Goal: Information Seeking & Learning: Learn about a topic

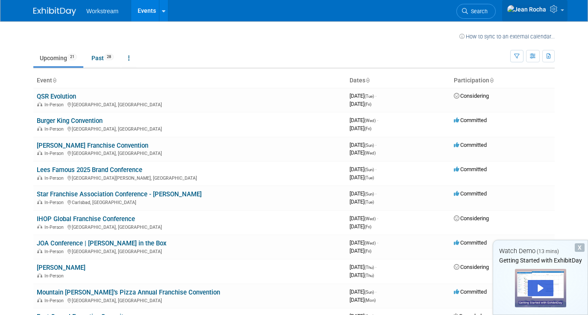
click at [539, 14] on img at bounding box center [527, 9] width 40 height 9
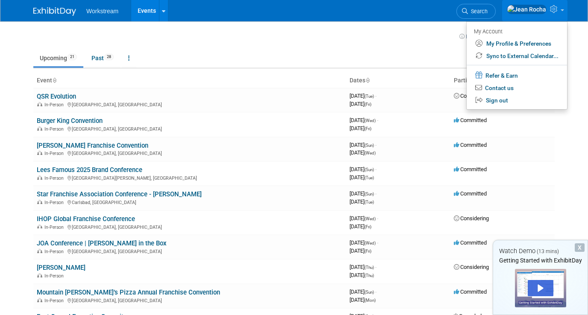
click at [208, 36] on td at bounding box center [258, 35] width 404 height 11
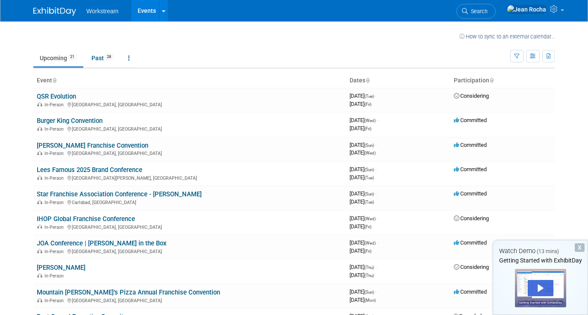
click at [43, 15] on img at bounding box center [54, 11] width 43 height 9
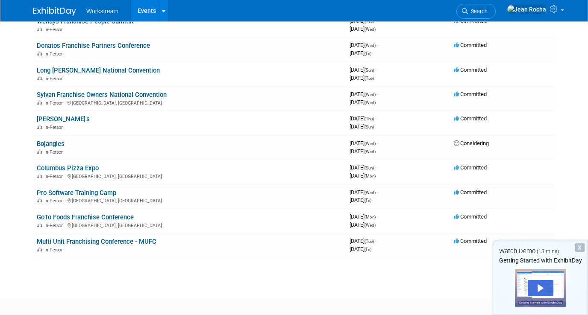
scroll to position [346, 0]
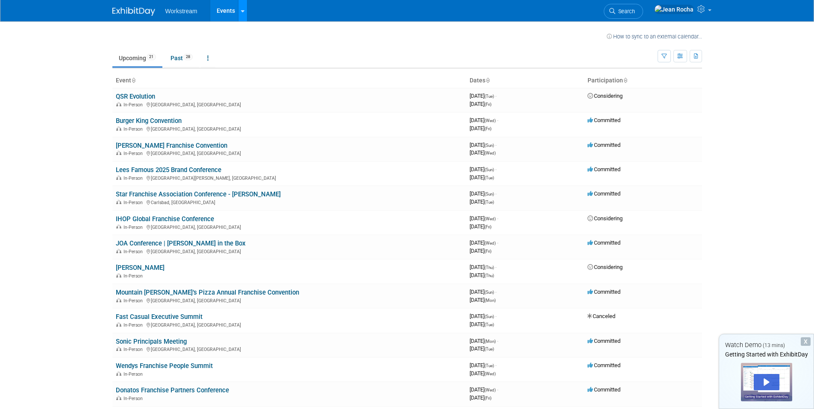
click at [238, 9] on link at bounding box center [242, 10] width 9 height 21
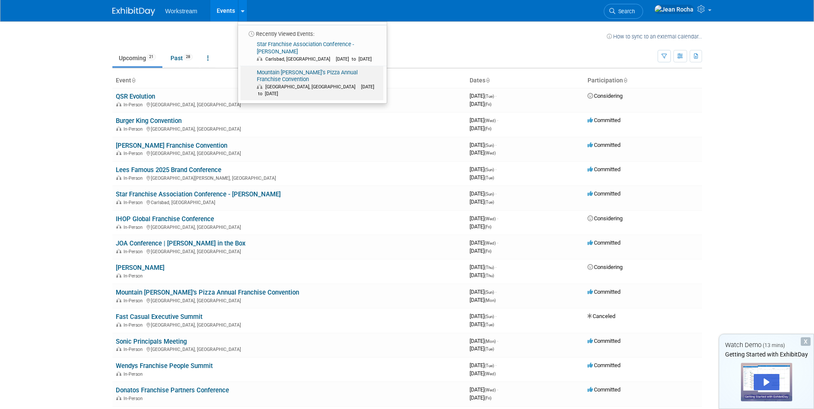
click at [288, 84] on span "[GEOGRAPHIC_DATA], [GEOGRAPHIC_DATA]" at bounding box center [312, 87] width 94 height 6
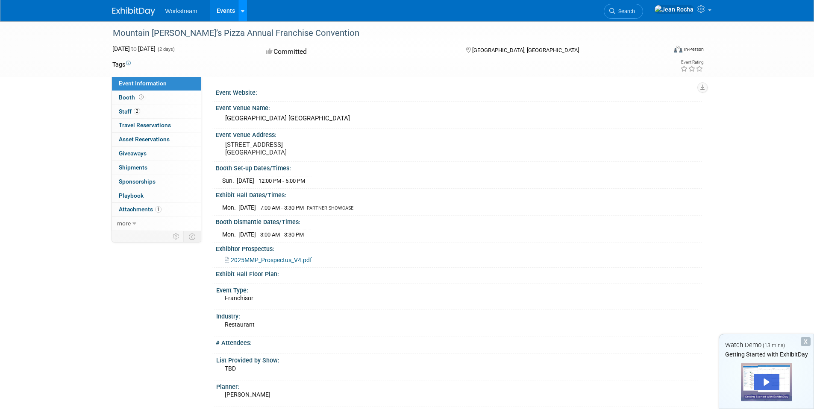
click at [239, 12] on link at bounding box center [242, 10] width 9 height 21
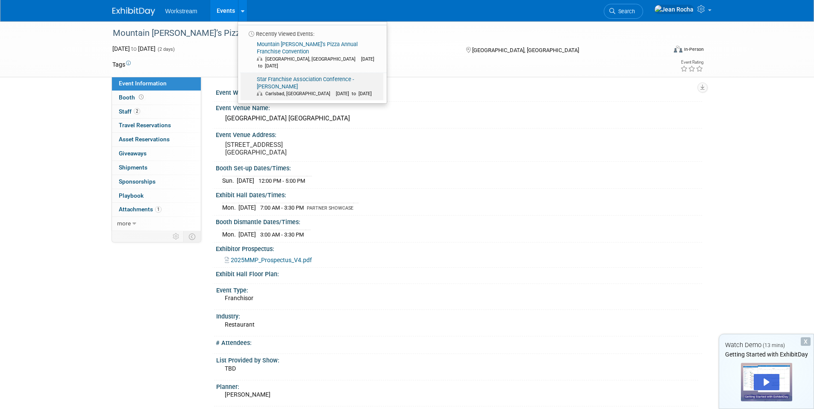
click at [294, 73] on link "Star Franchise Association Conference - Carls Jr. Carlsbad, CA Sep 21, 2025 to …" at bounding box center [312, 87] width 143 height 28
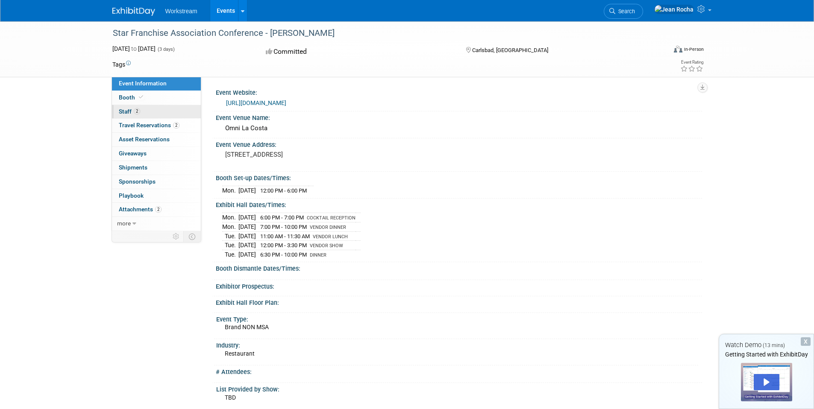
click at [140, 110] on span "2" at bounding box center [137, 111] width 6 height 6
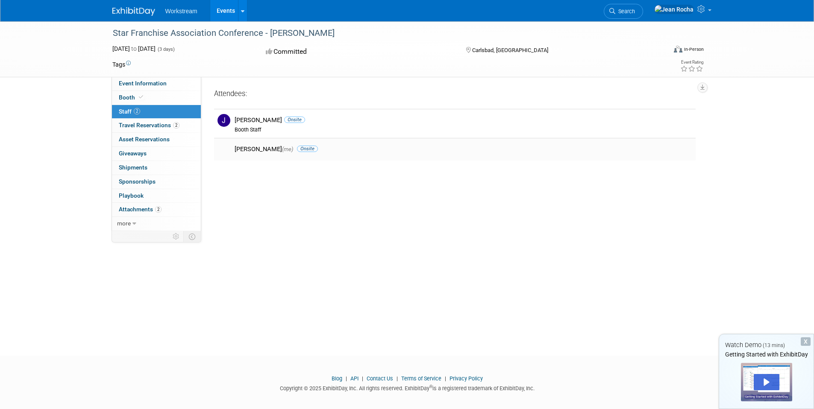
click at [233, 147] on div "Jean Rocha (me) Onsite" at bounding box center [463, 148] width 471 height 10
click at [144, 124] on span "Travel Reservations 2" at bounding box center [149, 125] width 61 height 7
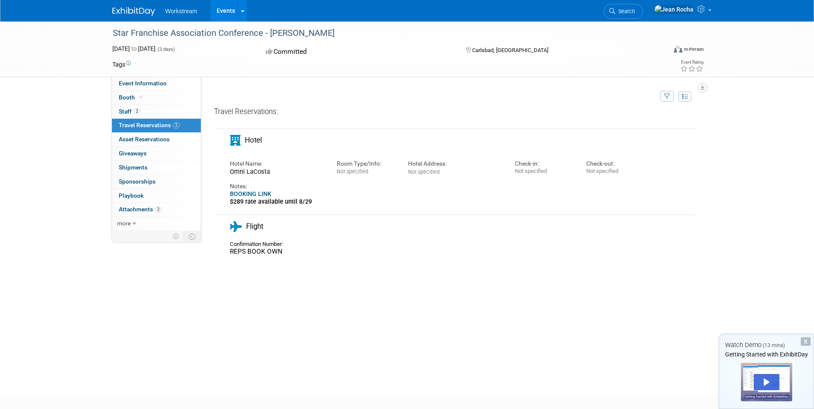
click at [255, 171] on div "Omni LaCosta" at bounding box center [277, 172] width 94 height 8
click at [275, 174] on div "Omni LaCosta" at bounding box center [277, 172] width 94 height 8
click at [247, 192] on link "BOOKING LINK" at bounding box center [250, 194] width 41 height 7
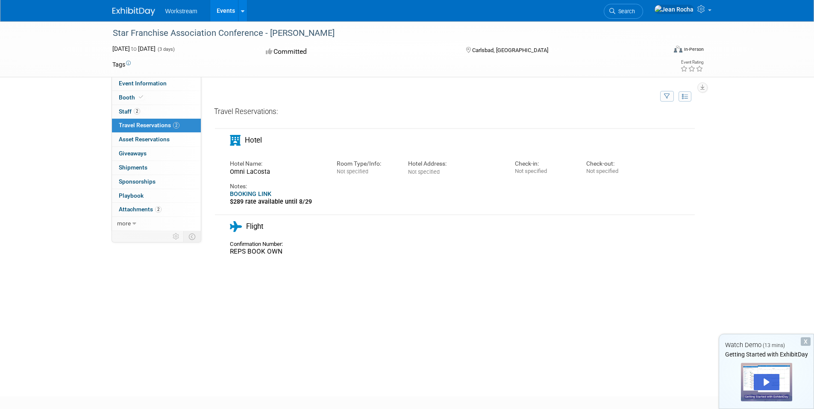
click at [306, 190] on div "Notes:" at bounding box center [437, 186] width 415 height 8
click at [120, 50] on span "Sep 21, 2025 to Sep 23, 2025" at bounding box center [133, 48] width 43 height 7
click at [75, 62] on div "Star Franchise Association Conference - Carls Jr. Sep 21, 2025 to Sep 23, 2025 …" at bounding box center [407, 49] width 814 height 56
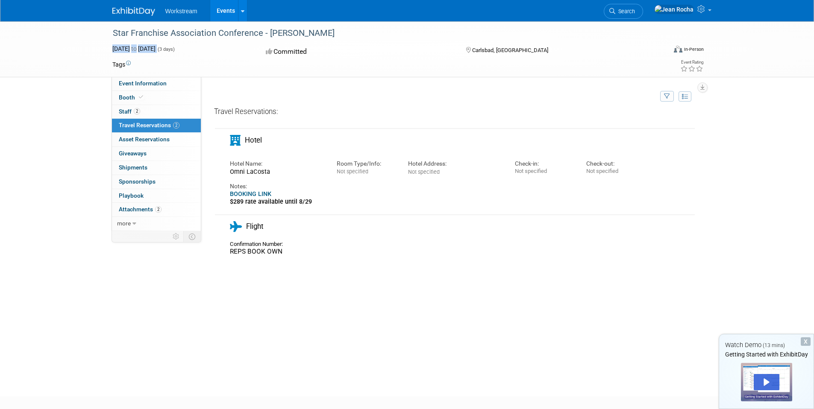
drag, startPoint x: 113, startPoint y: 47, endPoint x: 194, endPoint y: 52, distance: 81.3
click at [194, 52] on div "Sep 21, 2025 to Sep 23, 2025 (3 days)" at bounding box center [181, 48] width 138 height 9
click at [292, 95] on td at bounding box center [433, 97] width 450 height 18
click at [243, 11] on link at bounding box center [242, 10] width 9 height 21
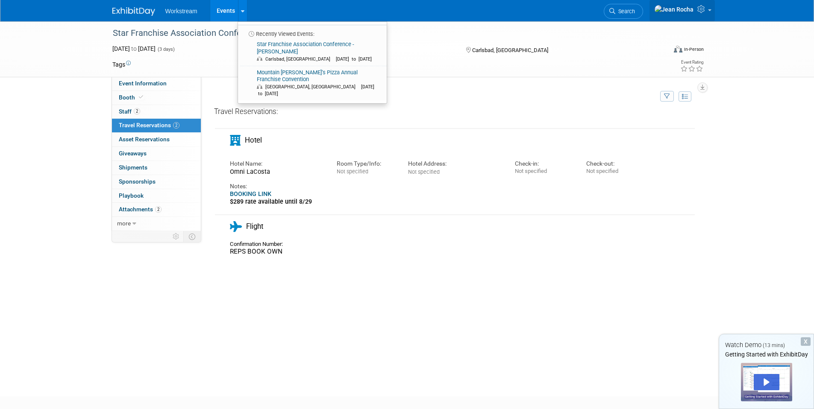
click at [680, 11] on img at bounding box center [674, 9] width 40 height 9
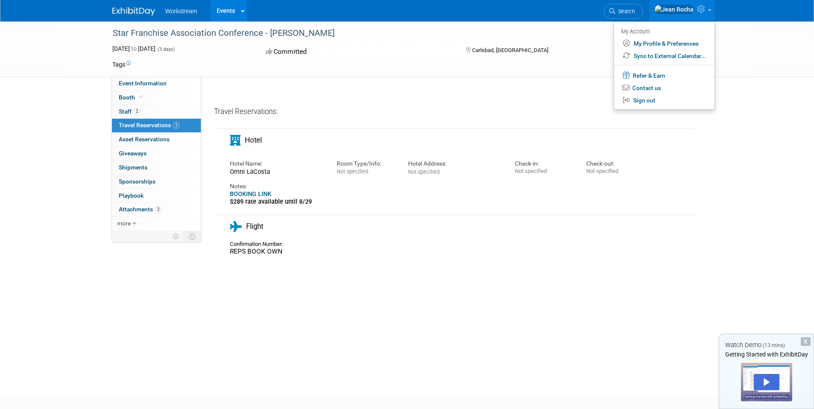
click at [134, 15] on img at bounding box center [133, 11] width 43 height 9
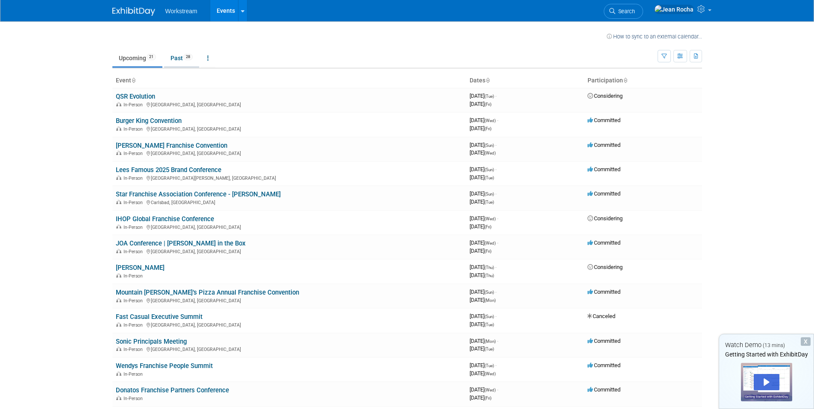
click at [180, 60] on link "Past 28" at bounding box center [181, 58] width 35 height 16
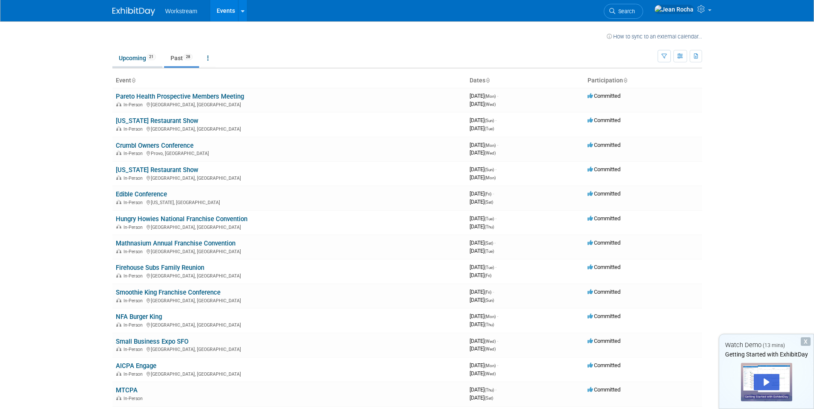
click at [138, 57] on link "Upcoming 21" at bounding box center [137, 58] width 50 height 16
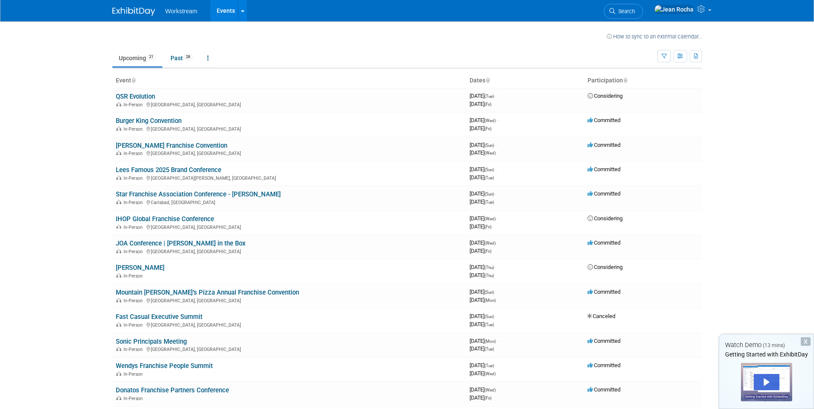
click at [234, 9] on link "Events" at bounding box center [225, 10] width 31 height 21
click at [241, 10] on icon at bounding box center [242, 12] width 3 height 6
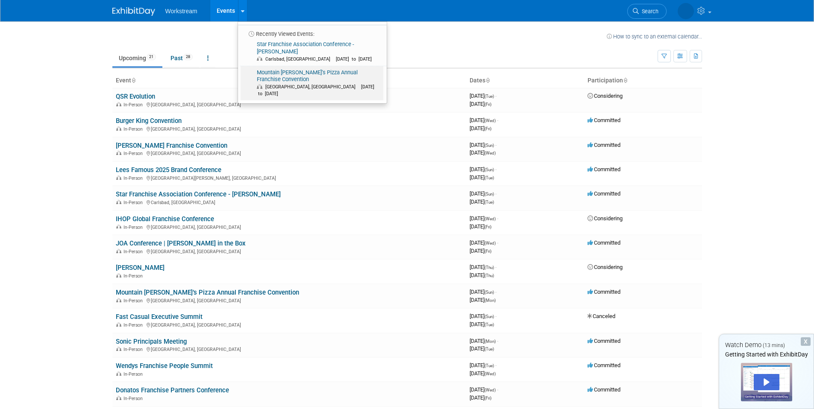
click at [276, 70] on link "Mountain Mike’s Pizza Annual Franchise Convention Las Vegas, NV Oct 5, 2025 to …" at bounding box center [312, 83] width 143 height 35
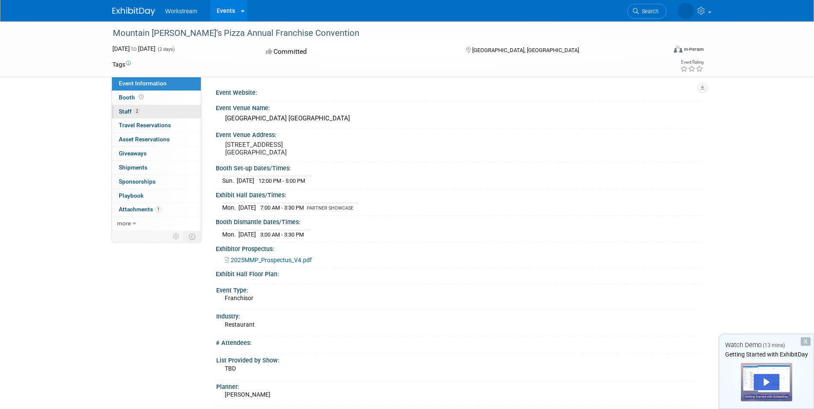
click at [134, 110] on span "2" at bounding box center [137, 111] width 6 height 6
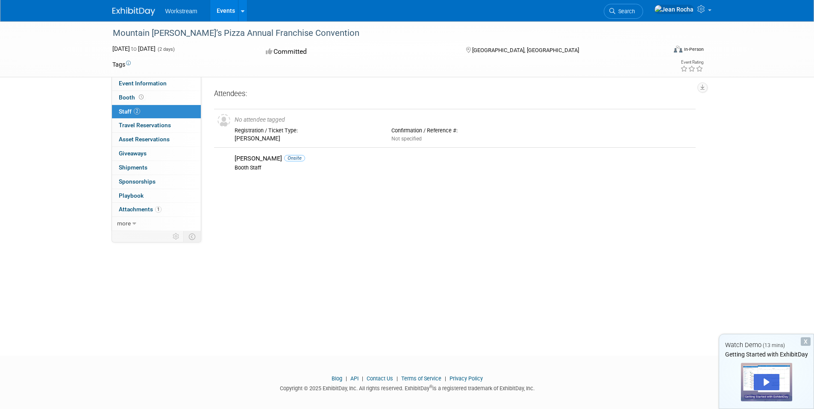
click at [230, 14] on link "Events" at bounding box center [225, 10] width 31 height 21
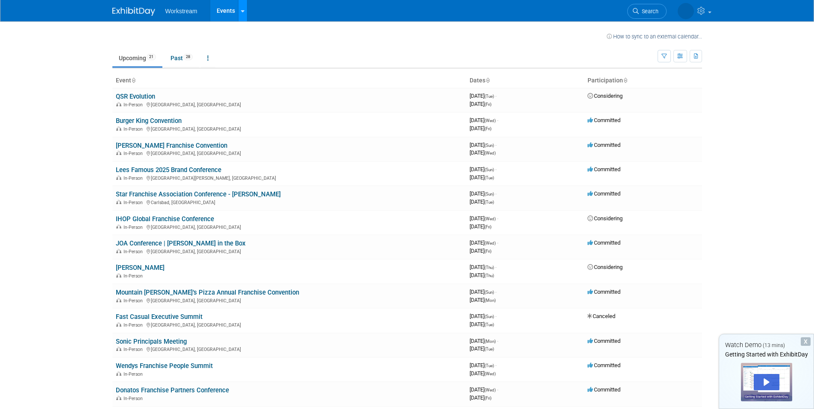
click at [241, 9] on icon at bounding box center [242, 12] width 3 height 6
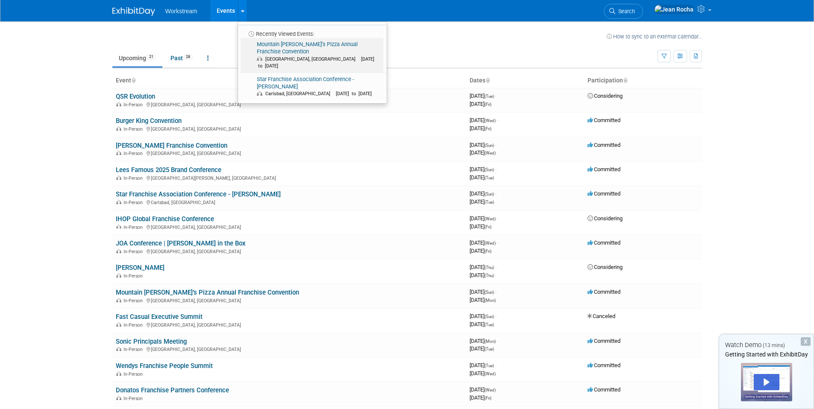
click at [279, 42] on link "Mountain Mike’s Pizza Annual Franchise Convention Las Vegas, NV Oct 5, 2025 to …" at bounding box center [312, 55] width 143 height 35
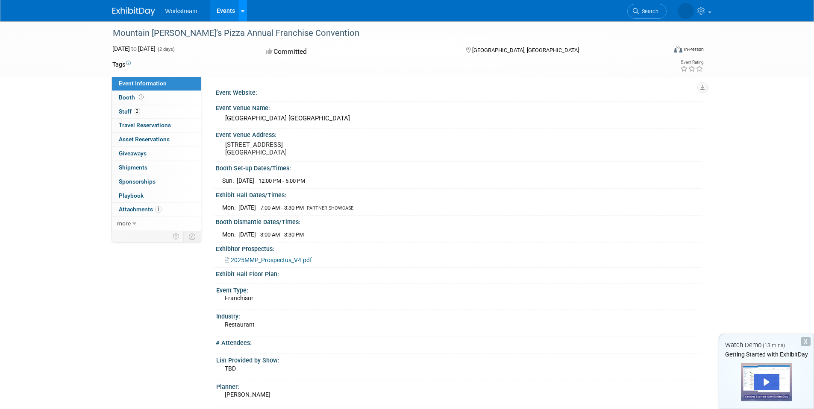
click at [239, 7] on link at bounding box center [242, 10] width 9 height 21
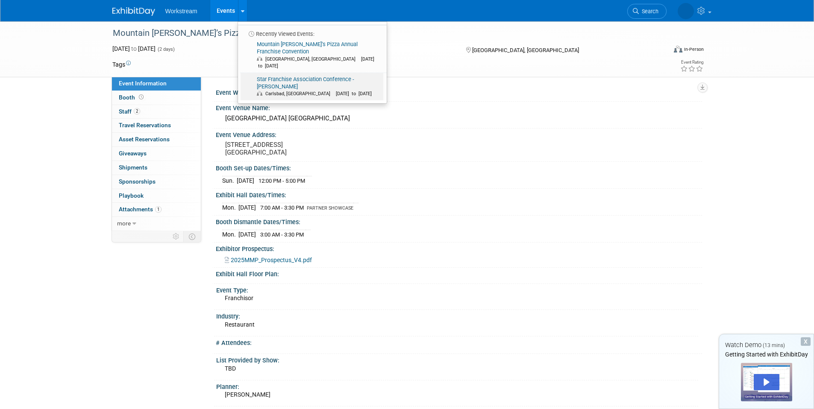
click at [273, 73] on link "Star Franchise Association Conference - Carls Jr. Carlsbad, CA Sep 21, 2025 to …" at bounding box center [312, 87] width 143 height 28
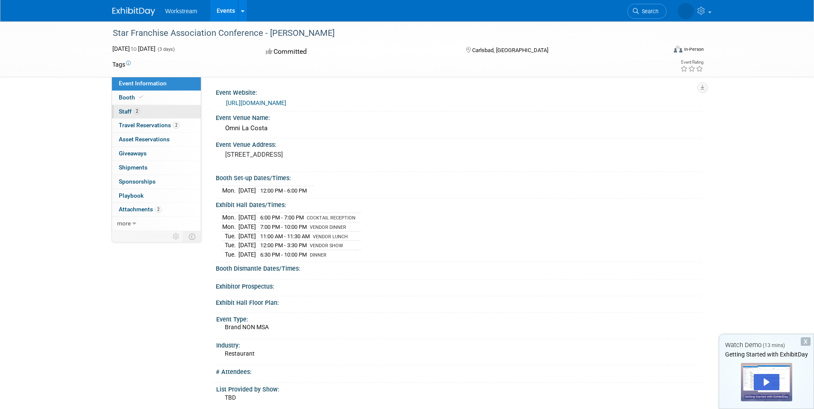
click at [141, 112] on link "2 Staff 2" at bounding box center [156, 112] width 89 height 14
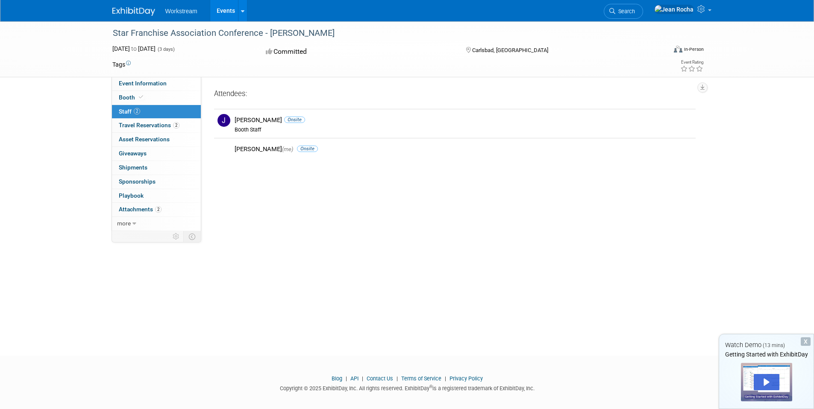
click at [217, 12] on link "Events" at bounding box center [225, 10] width 31 height 21
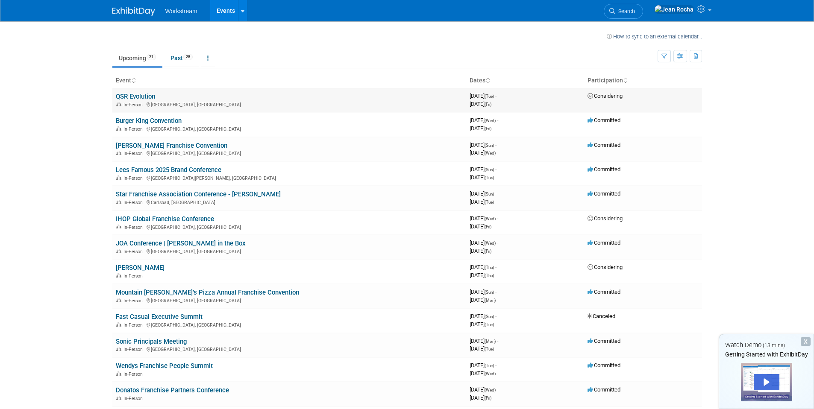
click at [145, 94] on link "QSR Evolution" at bounding box center [135, 97] width 39 height 8
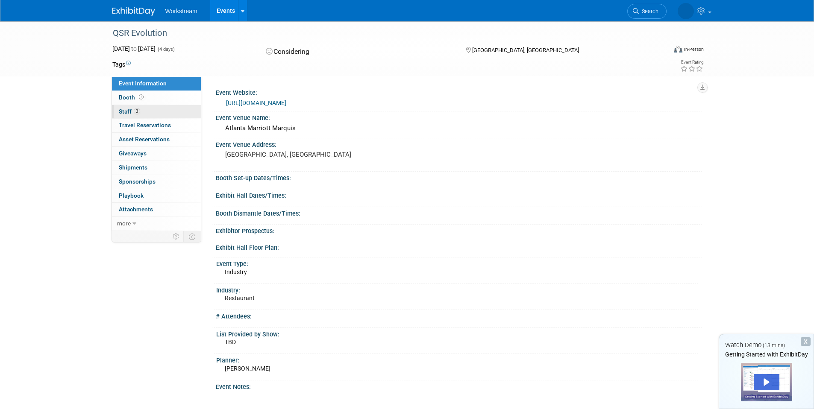
click at [156, 118] on link "3 Staff 3" at bounding box center [156, 112] width 89 height 14
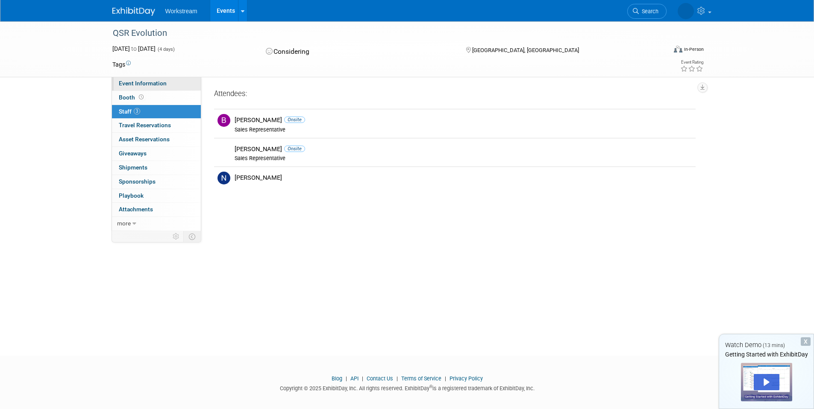
click at [155, 85] on span "Event Information" at bounding box center [143, 83] width 48 height 7
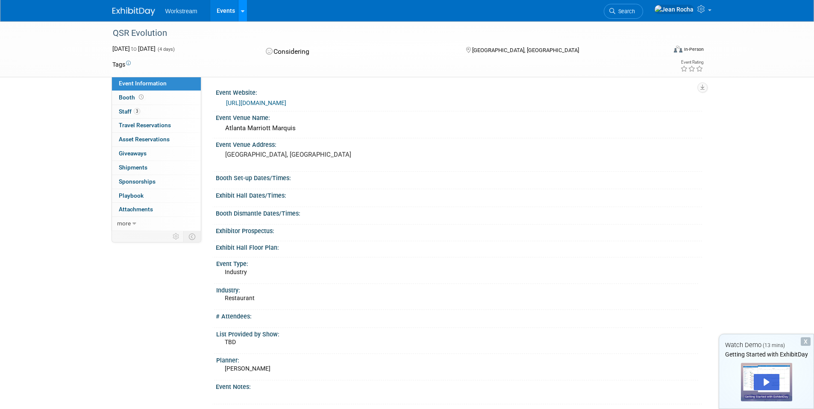
click at [241, 11] on icon at bounding box center [242, 12] width 3 height 6
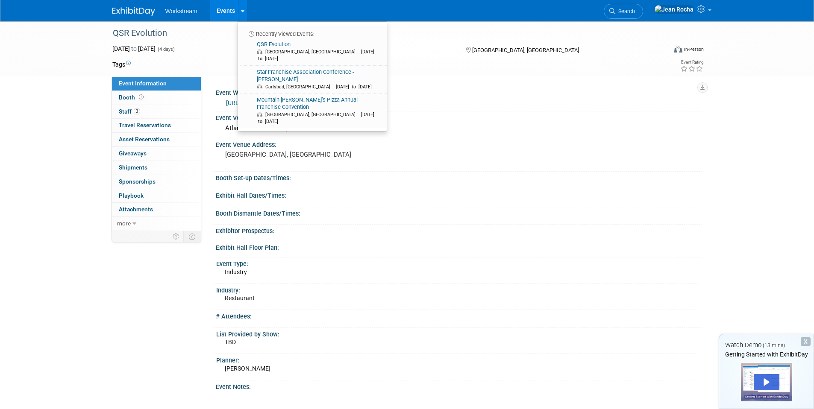
click at [224, 9] on link "Events" at bounding box center [225, 10] width 31 height 21
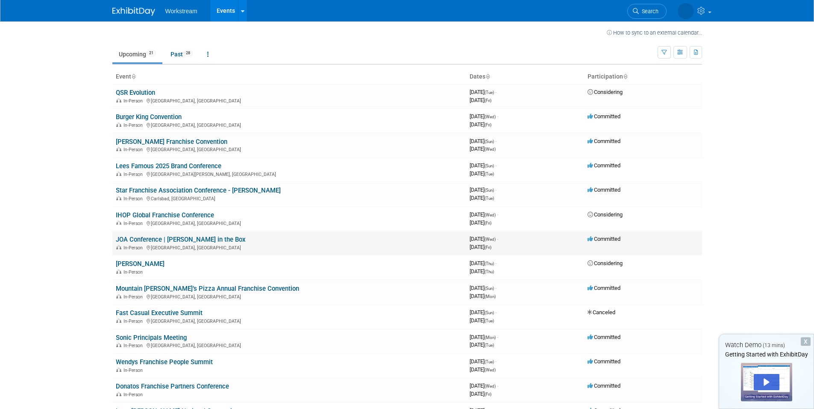
scroll to position [13, 0]
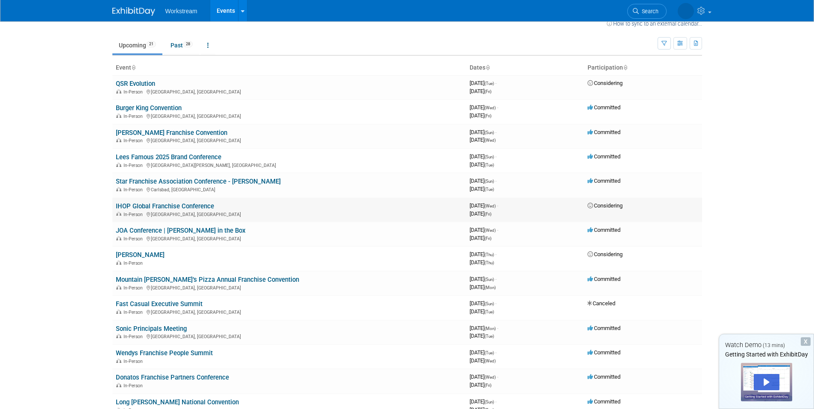
click at [206, 206] on link "IHOP Global Franchise Conference" at bounding box center [165, 207] width 98 height 8
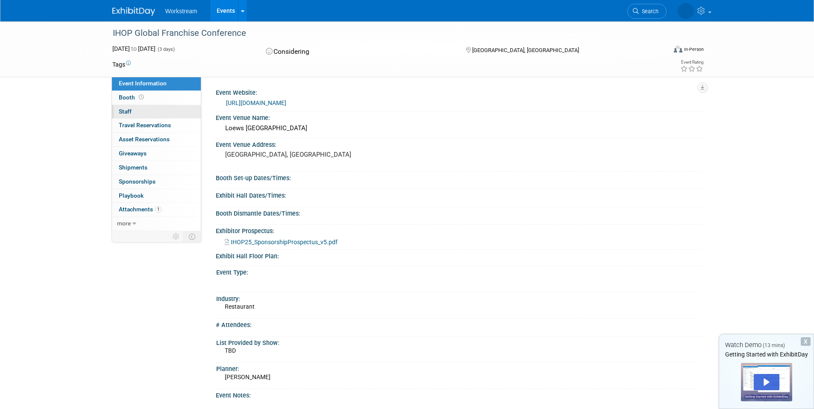
click at [135, 113] on link "0 Staff 0" at bounding box center [156, 112] width 89 height 14
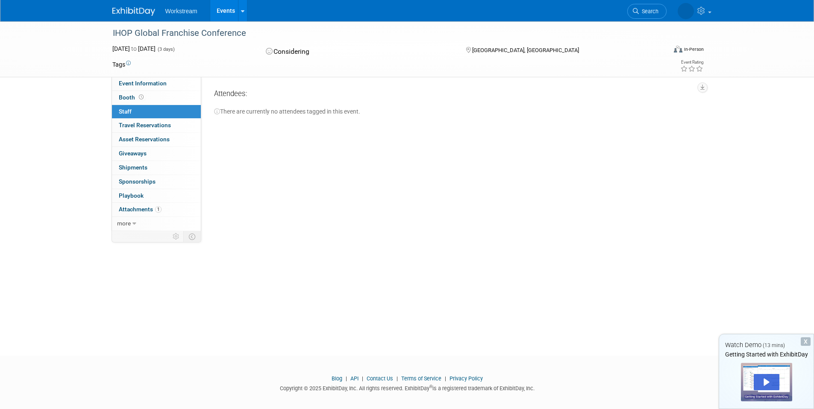
click at [216, 9] on link "Events" at bounding box center [225, 10] width 31 height 21
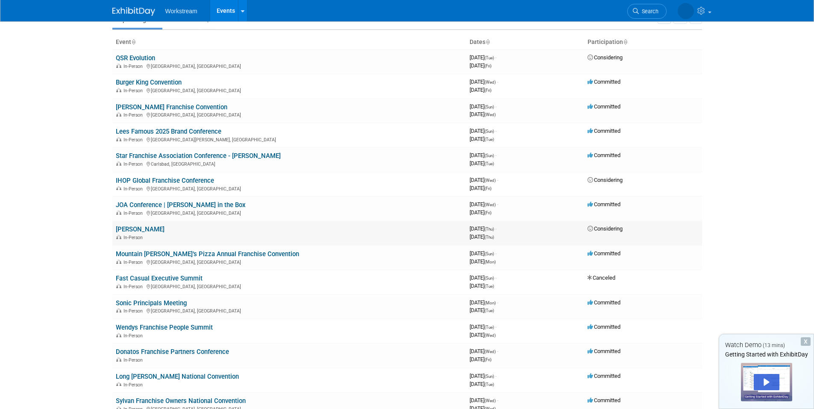
scroll to position [46, 0]
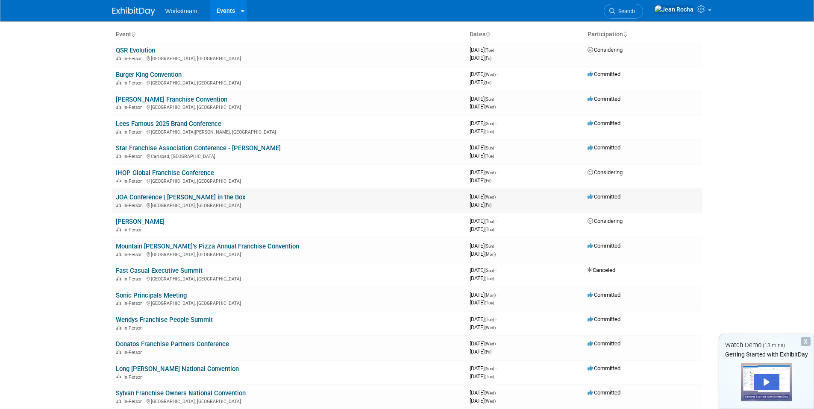
click at [200, 197] on link "JOA Conference | [PERSON_NAME] in the Box" at bounding box center [181, 198] width 130 height 8
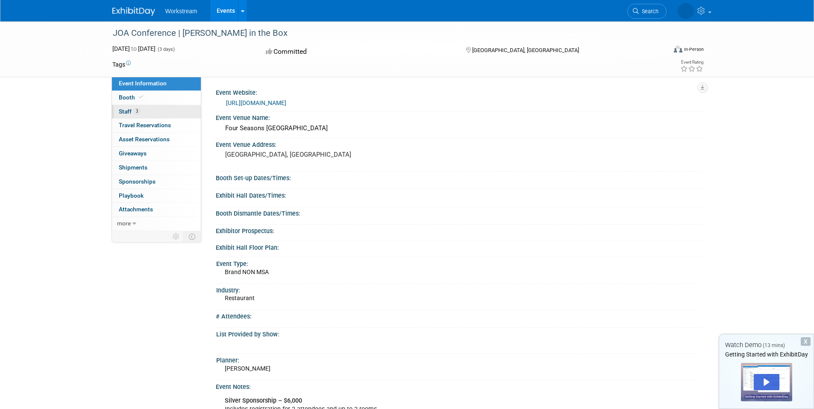
click at [146, 117] on link "3 Staff 3" at bounding box center [156, 112] width 89 height 14
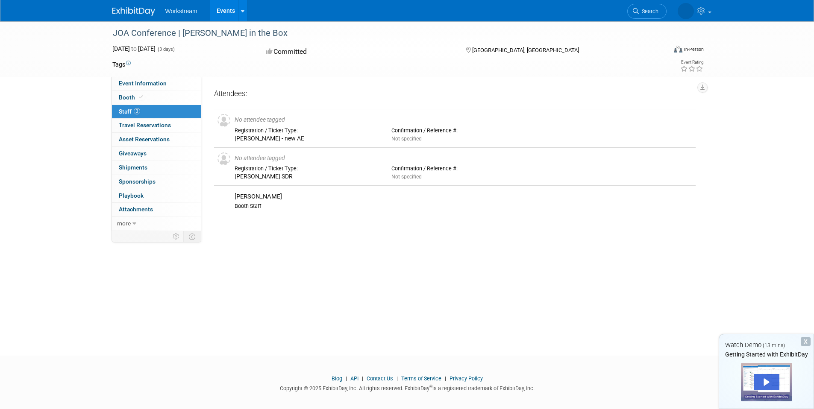
click at [230, 14] on link "Events" at bounding box center [225, 10] width 31 height 21
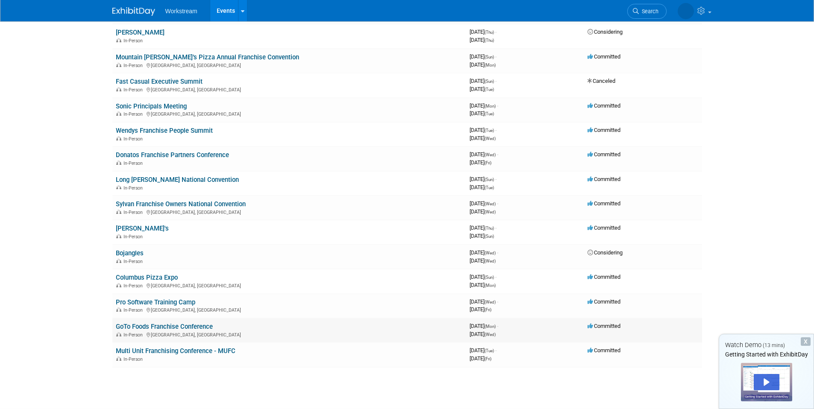
scroll to position [236, 0]
click at [138, 252] on link "Bojangles" at bounding box center [130, 253] width 28 height 8
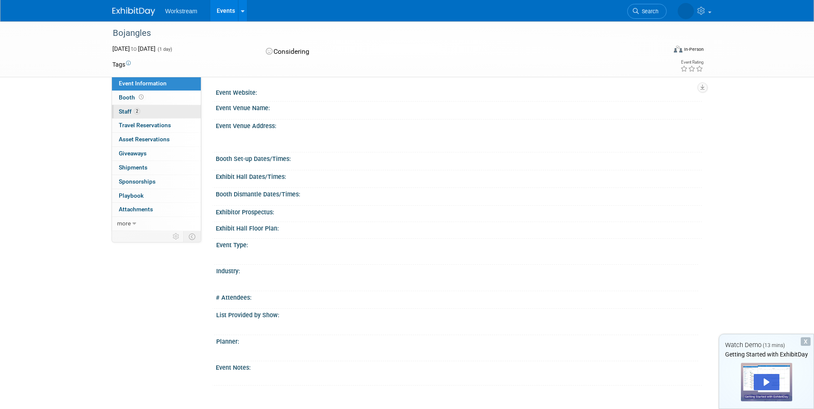
click at [139, 112] on span "2" at bounding box center [137, 111] width 6 height 6
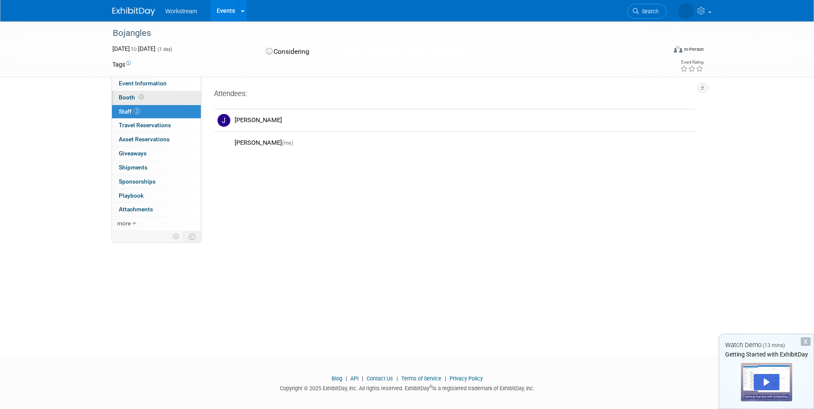
click at [140, 97] on icon at bounding box center [141, 97] width 5 height 5
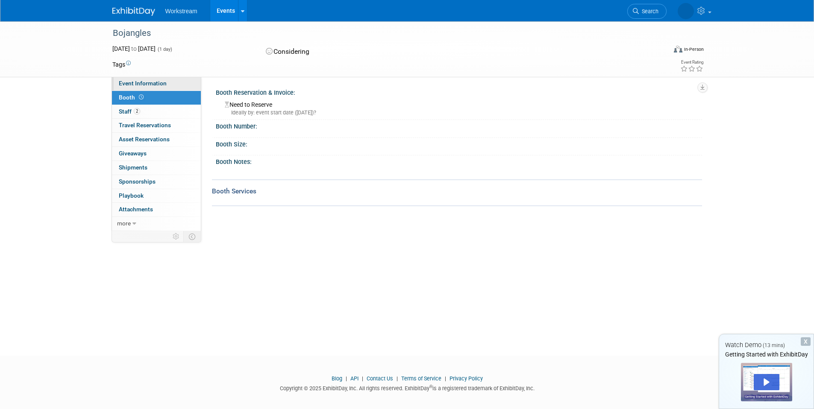
click at [151, 86] on span "Event Information" at bounding box center [143, 83] width 48 height 7
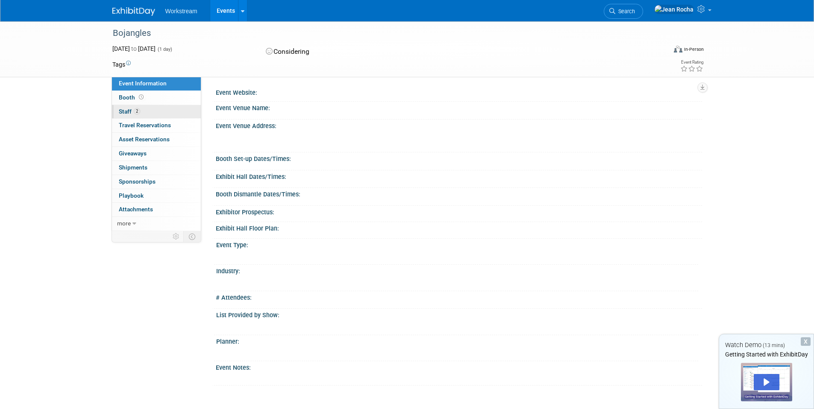
click at [145, 111] on link "2 Staff 2" at bounding box center [156, 112] width 89 height 14
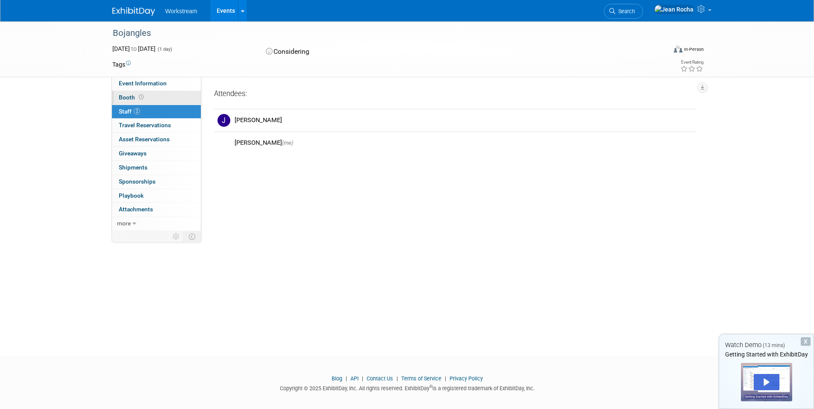
click at [132, 99] on span "Booth" at bounding box center [132, 97] width 26 height 7
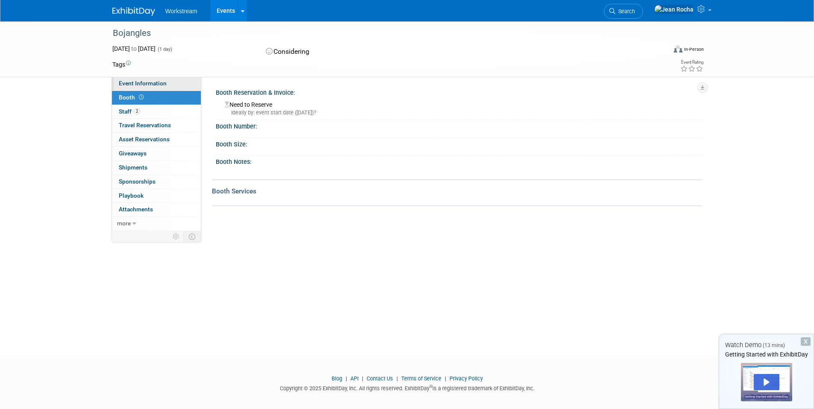
click at [145, 85] on span "Event Information" at bounding box center [143, 83] width 48 height 7
